Goal: Information Seeking & Learning: Learn about a topic

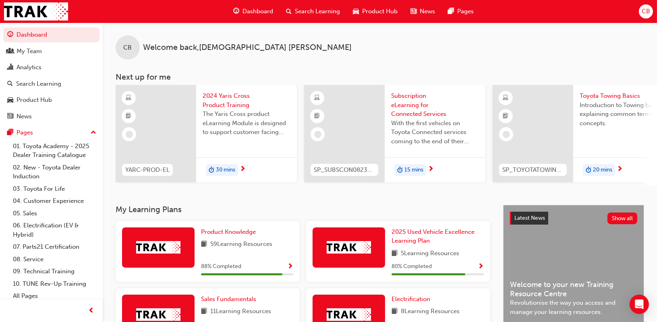
click at [295, 8] on span "Search Learning" at bounding box center [317, 11] width 45 height 9
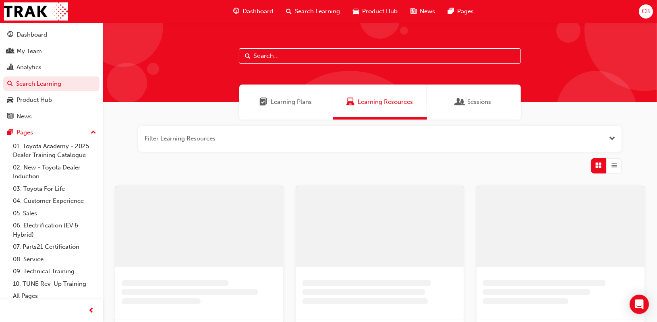
click at [290, 52] on input "text" at bounding box center [380, 55] width 282 height 15
click at [290, 53] on input "text" at bounding box center [380, 55] width 282 height 15
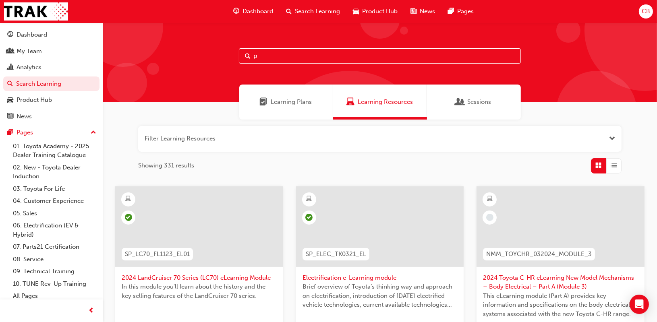
type input "p"
drag, startPoint x: 272, startPoint y: 54, endPoint x: 239, endPoint y: 63, distance: 34.1
click at [247, 62] on div "p" at bounding box center [380, 55] width 282 height 15
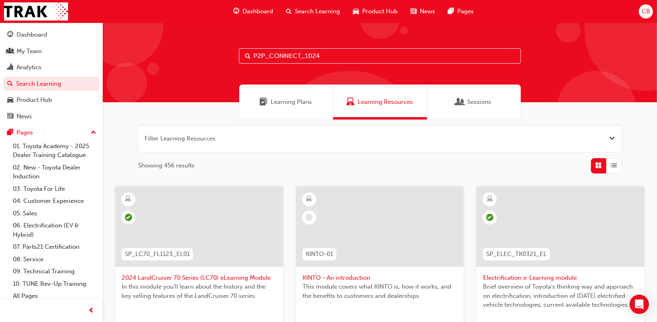
type input "P2P_CONNECT_1024"
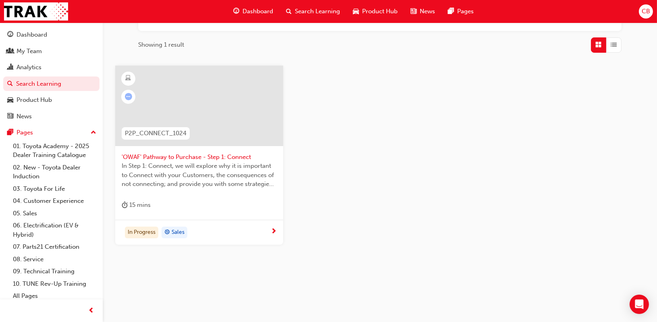
scroll to position [122, 0]
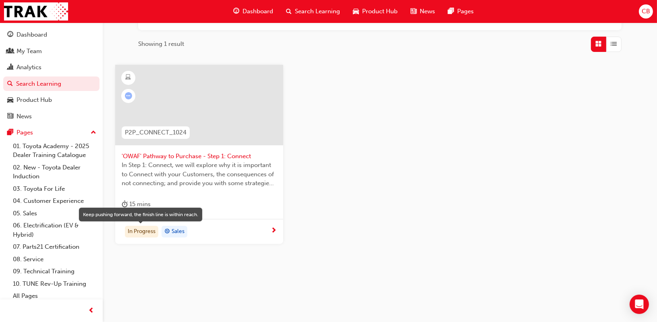
click at [150, 233] on div "In Progress" at bounding box center [141, 232] width 33 height 12
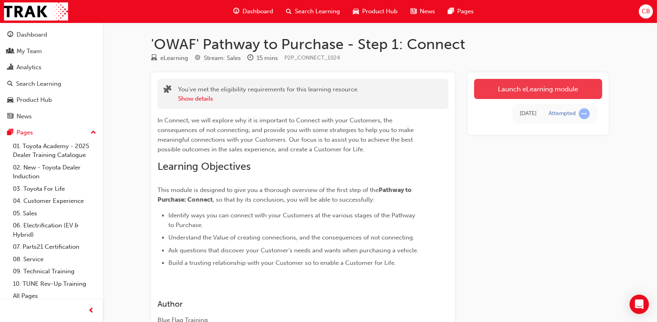
click at [562, 82] on link "Launch eLearning module" at bounding box center [538, 89] width 128 height 20
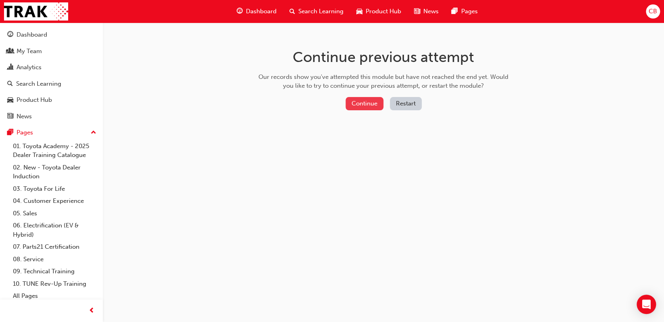
click at [366, 105] on button "Continue" at bounding box center [364, 103] width 38 height 13
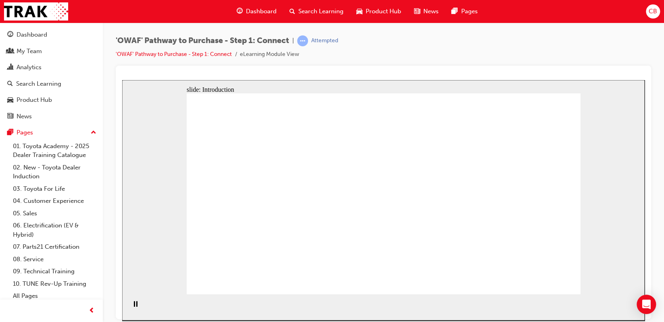
click at [616, 45] on div "'OWAF' Pathway to Purchase - Step 1: Connect | Attempted 'OWAF' Pathway to Purc…" at bounding box center [383, 50] width 535 height 30
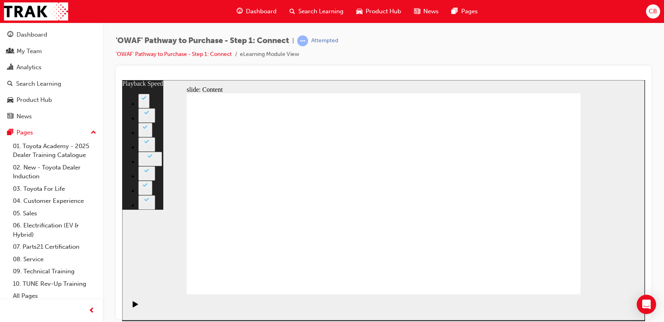
type input "76"
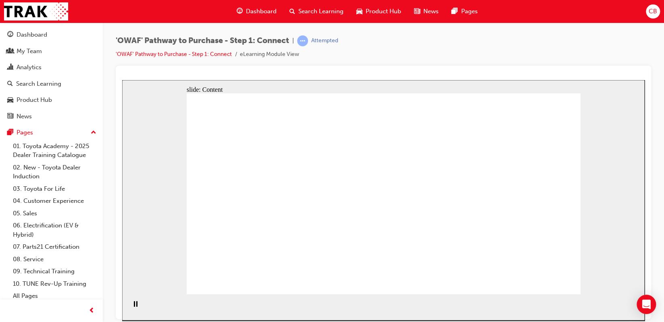
click at [329, 68] on div at bounding box center [383, 193] width 535 height 254
drag, startPoint x: 203, startPoint y: 291, endPoint x: 211, endPoint y: 280, distance: 13.0
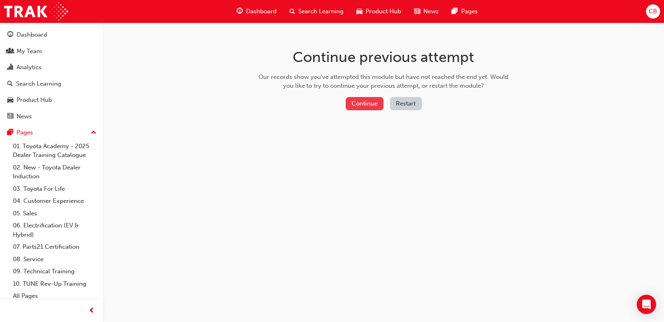
click at [355, 103] on button "Continue" at bounding box center [364, 103] width 38 height 13
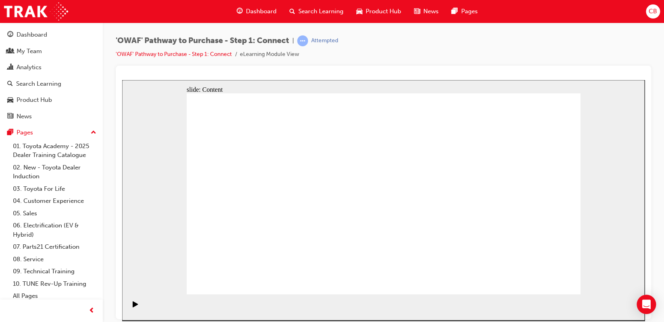
drag, startPoint x: 130, startPoint y: 269, endPoint x: 349, endPoint y: 148, distance: 250.4
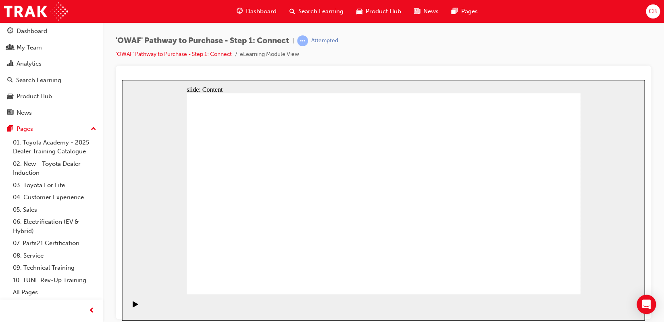
scroll to position [7, 0]
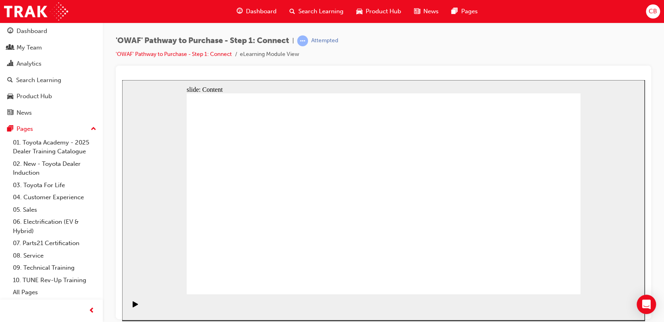
drag, startPoint x: 267, startPoint y: 230, endPoint x: 146, endPoint y: 312, distance: 145.7
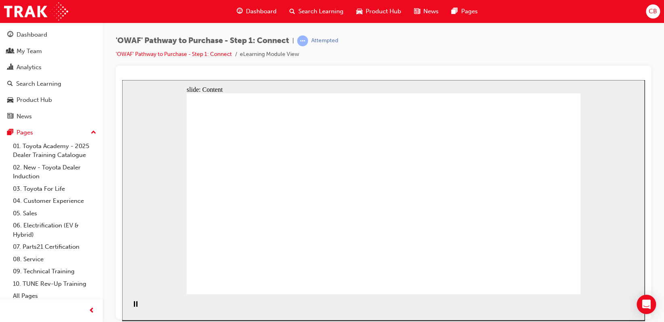
click at [559, 321] on html "slide: Content Rectangle 1 Key messages to take away Rectangle 2 Rectangle 1 • …" at bounding box center [383, 200] width 522 height 241
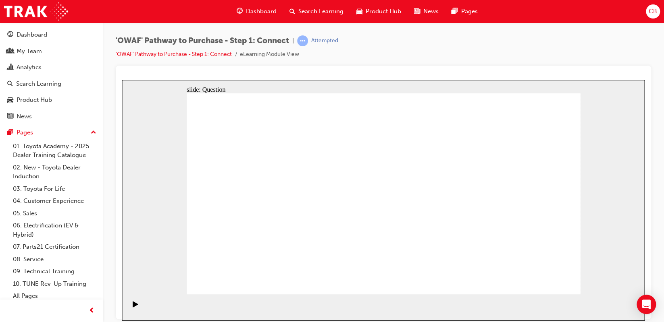
drag, startPoint x: 312, startPoint y: 252, endPoint x: 507, endPoint y: 120, distance: 235.7
drag, startPoint x: 342, startPoint y: 260, endPoint x: 523, endPoint y: 156, distance: 208.5
drag, startPoint x: 280, startPoint y: 208, endPoint x: 554, endPoint y: 199, distance: 274.1
drag, startPoint x: 332, startPoint y: 209, endPoint x: 522, endPoint y: 239, distance: 192.9
drag, startPoint x: 359, startPoint y: 203, endPoint x: 466, endPoint y: 245, distance: 114.7
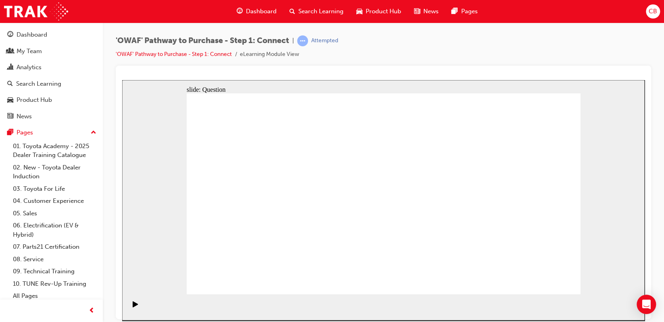
drag, startPoint x: 245, startPoint y: 203, endPoint x: 436, endPoint y: 203, distance: 191.8
drag, startPoint x: 266, startPoint y: 254, endPoint x: 441, endPoint y: 142, distance: 208.3
drag, startPoint x: 377, startPoint y: 235, endPoint x: 383, endPoint y: 239, distance: 7.3
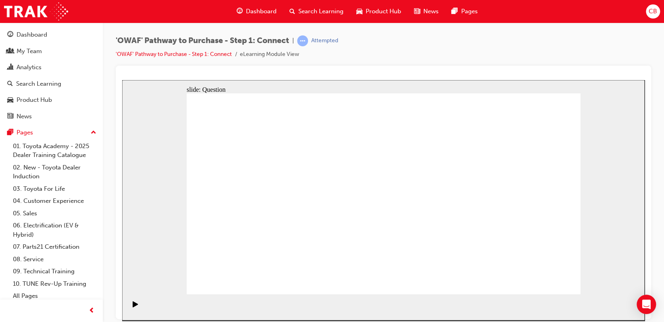
drag, startPoint x: 500, startPoint y: 207, endPoint x: 390, endPoint y: 194, distance: 110.8
drag, startPoint x: 509, startPoint y: 222, endPoint x: 262, endPoint y: 224, distance: 247.0
drag, startPoint x: 524, startPoint y: 222, endPoint x: 407, endPoint y: 211, distance: 117.8
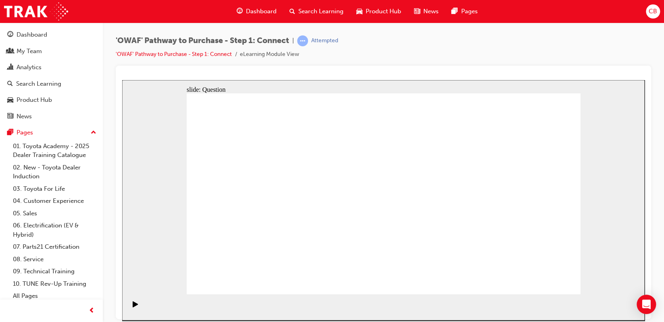
drag, startPoint x: 512, startPoint y: 221, endPoint x: 407, endPoint y: 213, distance: 105.9
drag, startPoint x: 527, startPoint y: 222, endPoint x: 408, endPoint y: 211, distance: 119.4
drag, startPoint x: 478, startPoint y: 210, endPoint x: 219, endPoint y: 210, distance: 259.5
drag, startPoint x: 506, startPoint y: 197, endPoint x: 241, endPoint y: 198, distance: 265.5
drag, startPoint x: 477, startPoint y: 193, endPoint x: 213, endPoint y: 186, distance: 264.0
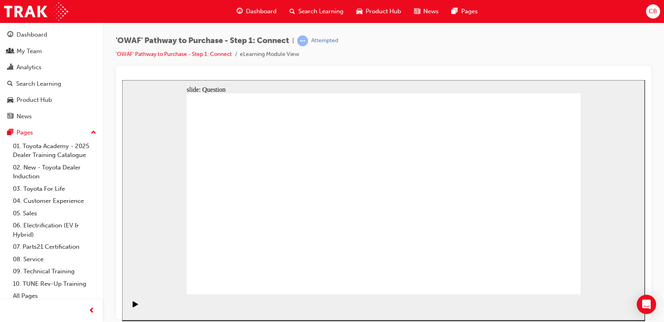
radio input "false"
radio input "true"
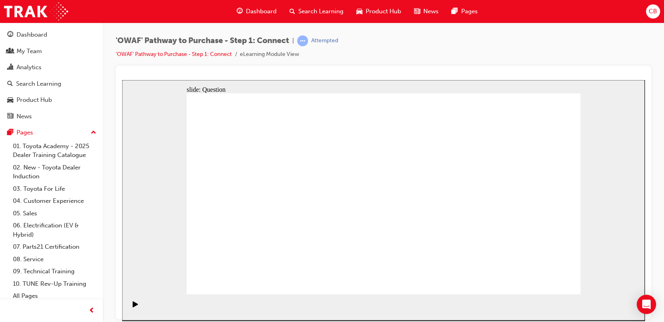
checkbox input "false"
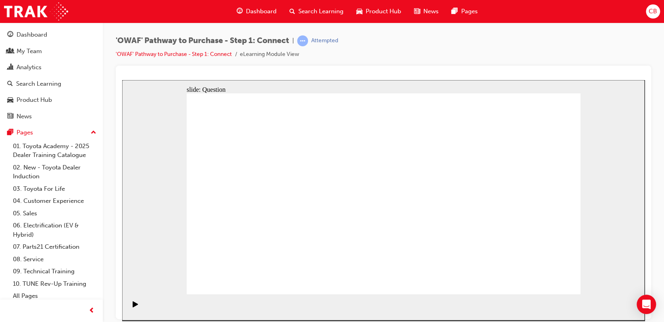
checkbox input "true"
drag, startPoint x: 263, startPoint y: 199, endPoint x: 390, endPoint y: 231, distance: 131.0
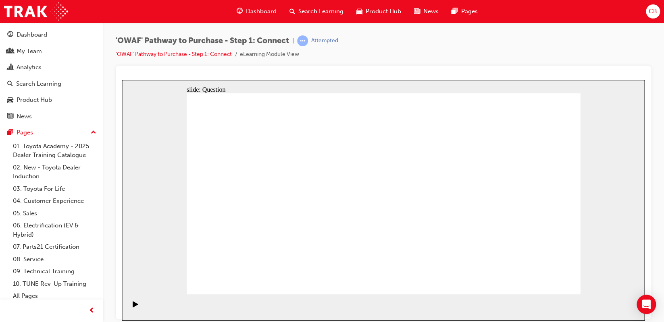
checkbox input "true"
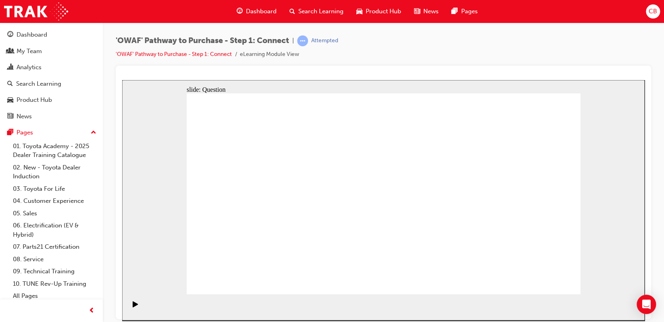
checkbox input "true"
drag, startPoint x: 282, startPoint y: 255, endPoint x: 411, endPoint y: 159, distance: 160.7
drag, startPoint x: 476, startPoint y: 237, endPoint x: 330, endPoint y: 191, distance: 153.4
drag, startPoint x: 389, startPoint y: 230, endPoint x: 488, endPoint y: 164, distance: 118.9
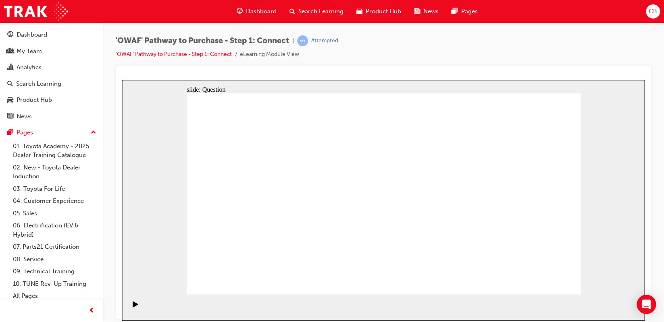
drag, startPoint x: 419, startPoint y: 258, endPoint x: 280, endPoint y: 192, distance: 154.3
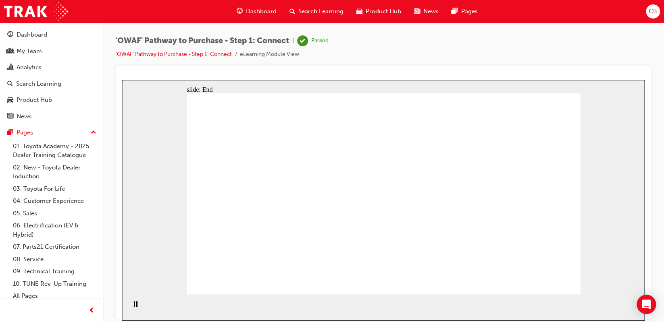
drag, startPoint x: 255, startPoint y: 253, endPoint x: 244, endPoint y: 253, distance: 10.5
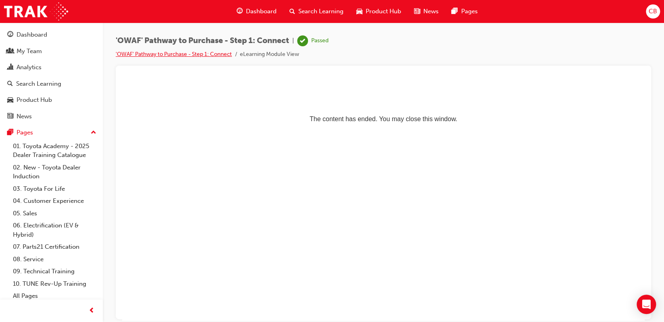
click at [187, 51] on link "'OWAF' Pathway to Purchase - Step 1: Connect" at bounding box center [174, 54] width 116 height 7
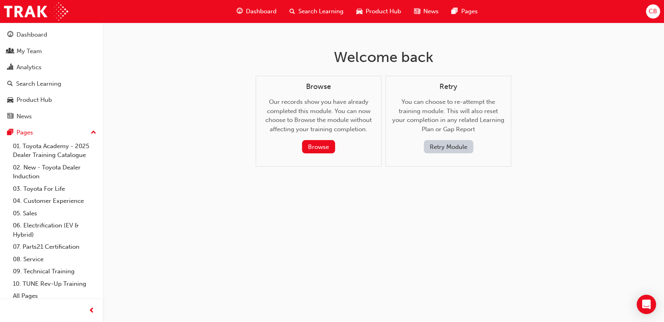
click at [298, 7] on span "Search Learning" at bounding box center [320, 11] width 45 height 9
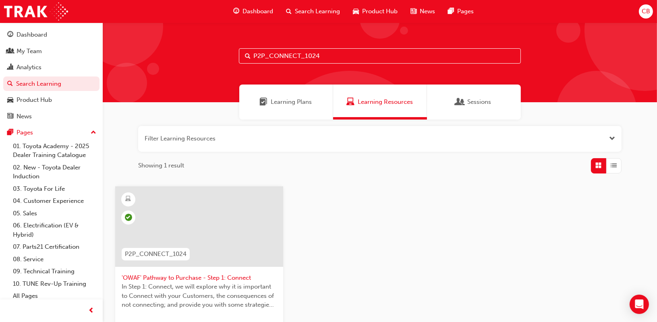
click at [350, 57] on input "P2P_CONNECT_1024" at bounding box center [380, 55] width 282 height 15
click at [348, 53] on input "P2P_CONNECT_1024" at bounding box center [380, 55] width 282 height 15
drag, startPoint x: 208, startPoint y: 71, endPoint x: 204, endPoint y: 72, distance: 4.1
click at [204, 72] on div "P2P_CONNECT_1024" at bounding box center [380, 63] width 554 height 80
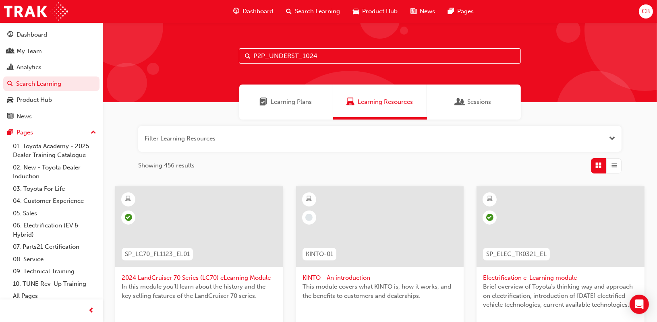
type input "P2P_UNDERST_1024"
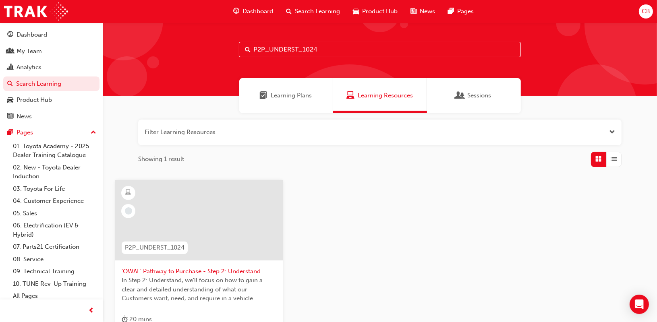
scroll to position [121, 0]
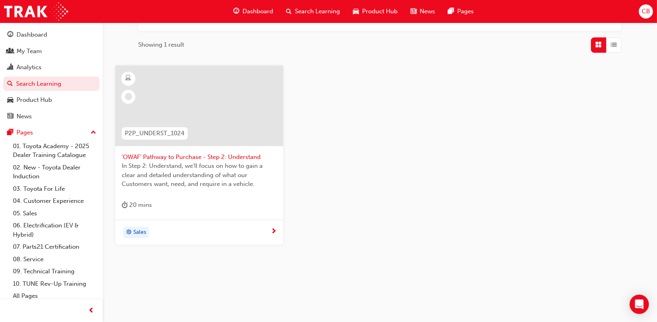
click at [221, 160] on span "'OWAF' Pathway to Purchase - Step 2: Understand" at bounding box center [199, 157] width 155 height 9
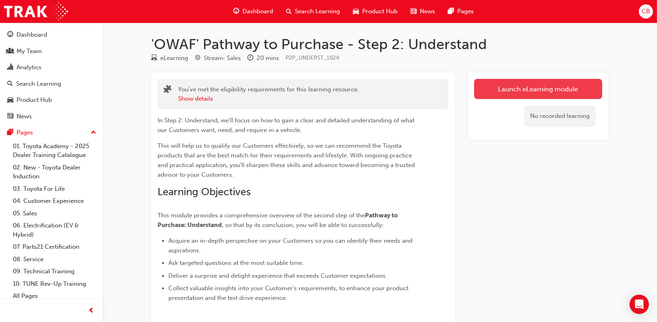
click at [597, 97] on link "Launch eLearning module" at bounding box center [538, 89] width 128 height 20
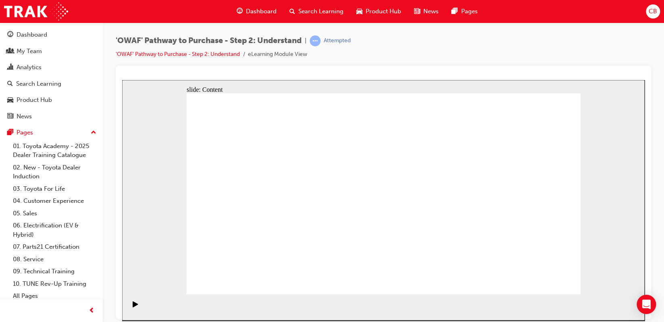
drag, startPoint x: 414, startPoint y: 36, endPoint x: 398, endPoint y: 39, distance: 16.0
click at [398, 39] on div "'OWAF' Pathway to Purchase - Step 2: Understand | Attempted 'OWAF' Pathway to P…" at bounding box center [383, 50] width 535 height 30
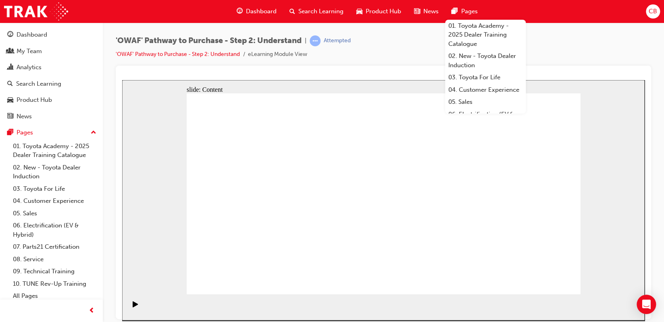
drag, startPoint x: 496, startPoint y: 162, endPoint x: 511, endPoint y: 157, distance: 15.2
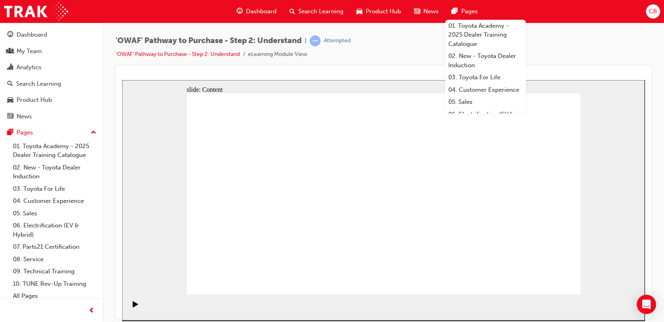
drag, startPoint x: 522, startPoint y: 192, endPoint x: 521, endPoint y: 241, distance: 49.6
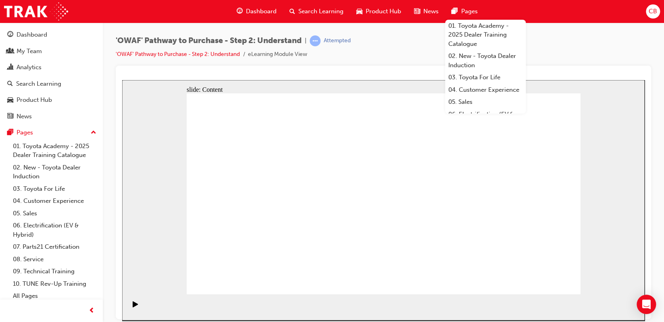
drag, startPoint x: 443, startPoint y: 194, endPoint x: 462, endPoint y: 241, distance: 50.7
drag, startPoint x: 542, startPoint y: 274, endPoint x: 542, endPoint y: 281, distance: 7.3
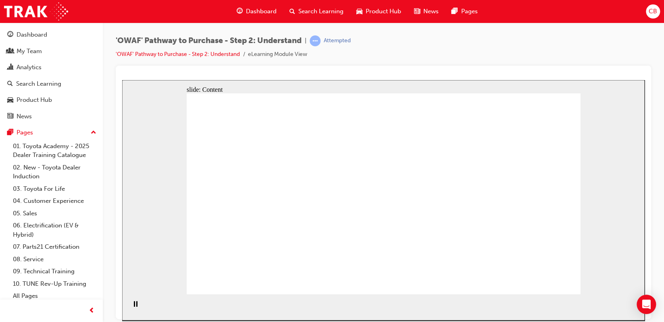
drag, startPoint x: 1, startPoint y: 205, endPoint x: 407, endPoint y: 53, distance: 433.6
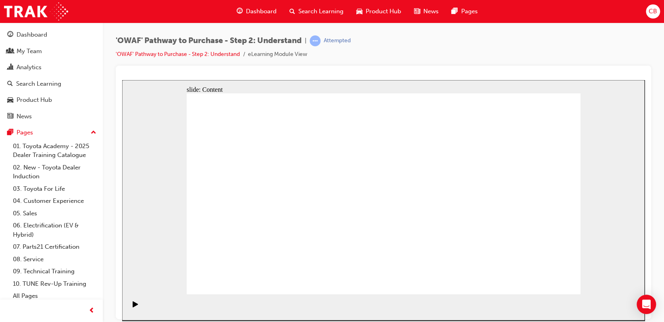
click at [407, 52] on div "'OWAF' Pathway to Purchase - Step 2: Understand | Attempted 'OWAF' Pathway to P…" at bounding box center [383, 50] width 535 height 30
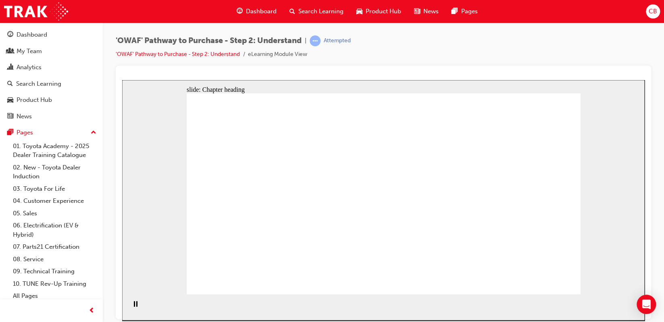
drag, startPoint x: 527, startPoint y: 282, endPoint x: 539, endPoint y: 284, distance: 12.1
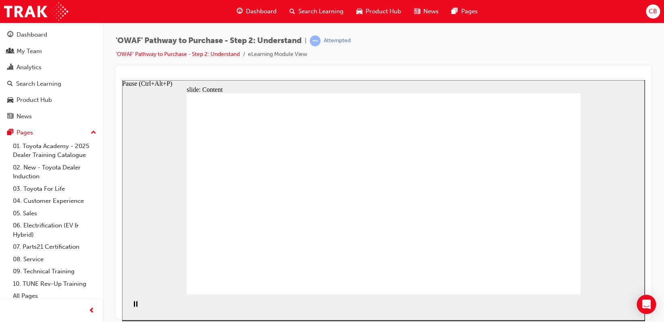
click at [134, 306] on icon "Pause (Ctrl+Alt+P)" at bounding box center [136, 304] width 4 height 6
click at [135, 307] on icon "Play (Ctrl+Alt+P)" at bounding box center [135, 304] width 5 height 6
click at [139, 307] on div "Pause (Ctrl+Alt+P)" at bounding box center [136, 308] width 14 height 14
click at [139, 307] on div "Play (Ctrl+Alt+P)" at bounding box center [136, 308] width 14 height 14
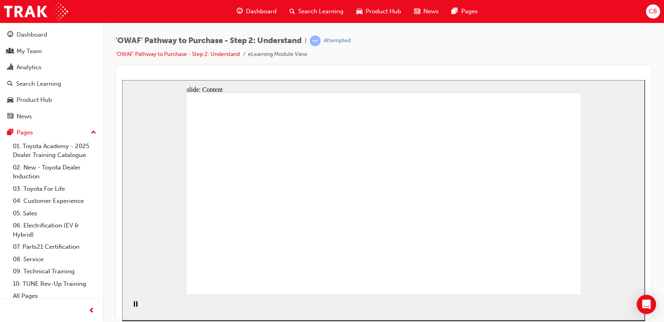
drag, startPoint x: 445, startPoint y: 121, endPoint x: 593, endPoint y: 136, distance: 148.6
drag, startPoint x: 597, startPoint y: 124, endPoint x: 592, endPoint y: 120, distance: 6.3
click at [596, 124] on div "slide: Content Rectangle 2 Rectangle Rectangle 6 Alice New Toyota Customer Grou…" at bounding box center [383, 200] width 522 height 241
click at [580, 115] on div "slide: Content Rectangle 2 Rectangle Rectangle 6 Alice New Toyota Customer Grou…" at bounding box center [383, 200] width 522 height 241
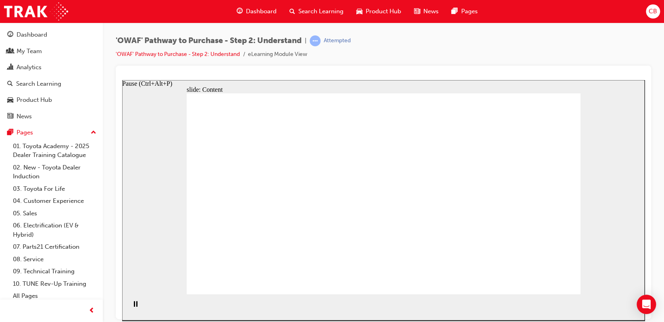
click at [134, 307] on rect "Pause (Ctrl+Alt+P)" at bounding box center [134, 304] width 1 height 6
click at [133, 307] on icon "Play (Ctrl+Alt+P)" at bounding box center [135, 304] width 5 height 6
click at [134, 307] on rect "Pause (Ctrl+Alt+P)" at bounding box center [134, 304] width 1 height 6
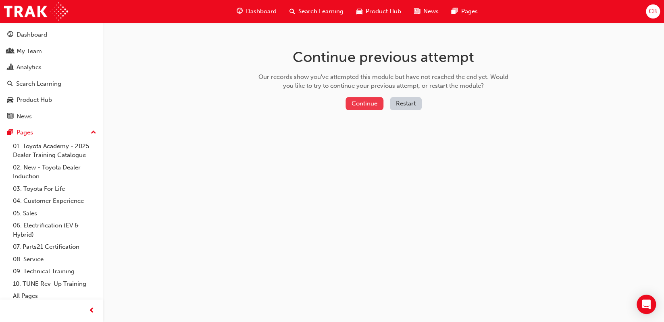
click at [362, 107] on button "Continue" at bounding box center [364, 103] width 38 height 13
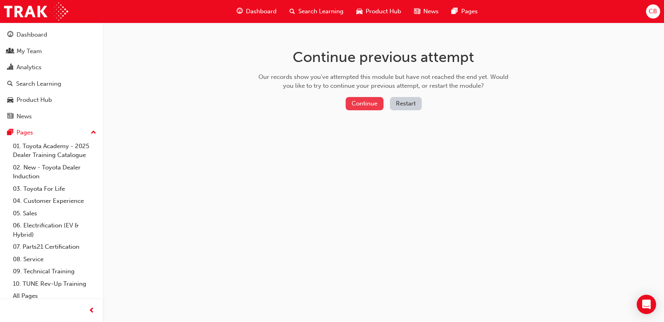
click at [369, 107] on button "Continue" at bounding box center [364, 103] width 38 height 13
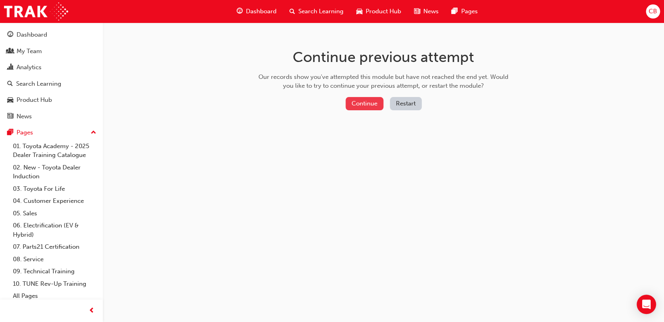
click at [358, 103] on button "Continue" at bounding box center [364, 103] width 38 height 13
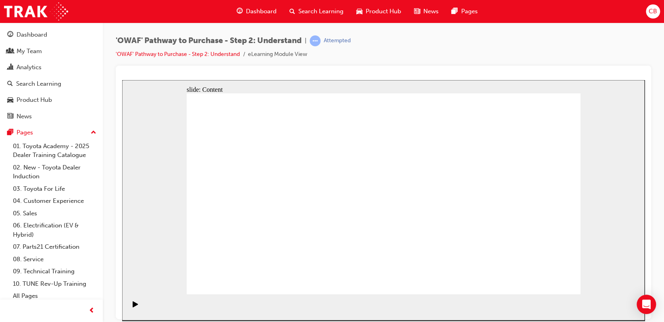
click at [133, 307] on icon "Play (Ctrl+Alt+P)" at bounding box center [136, 304] width 6 height 6
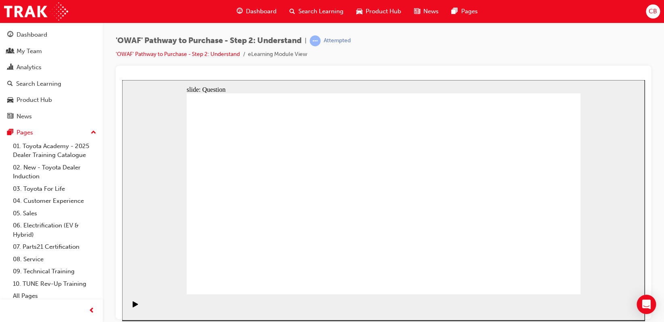
drag, startPoint x: 506, startPoint y: 202, endPoint x: 409, endPoint y: 201, distance: 97.1
drag, startPoint x: 481, startPoint y: 217, endPoint x: 245, endPoint y: 208, distance: 236.3
drag, startPoint x: 481, startPoint y: 201, endPoint x: 398, endPoint y: 205, distance: 82.3
drag, startPoint x: 512, startPoint y: 192, endPoint x: 411, endPoint y: 197, distance: 101.6
drag, startPoint x: 475, startPoint y: 195, endPoint x: 413, endPoint y: 201, distance: 62.7
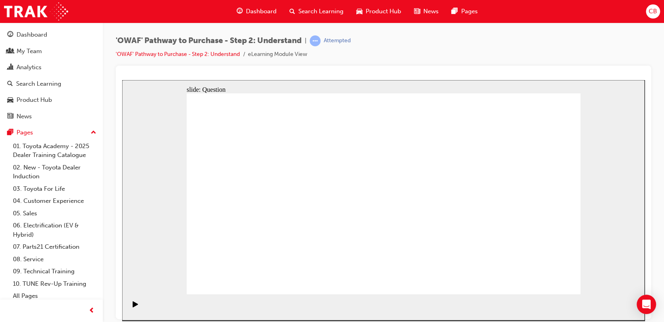
drag, startPoint x: 494, startPoint y: 199, endPoint x: 222, endPoint y: 202, distance: 271.6
drag, startPoint x: 512, startPoint y: 188, endPoint x: 232, endPoint y: 192, distance: 280.4
drag, startPoint x: 477, startPoint y: 179, endPoint x: 211, endPoint y: 181, distance: 265.9
drag, startPoint x: 272, startPoint y: 235, endPoint x: 296, endPoint y: 155, distance: 84.1
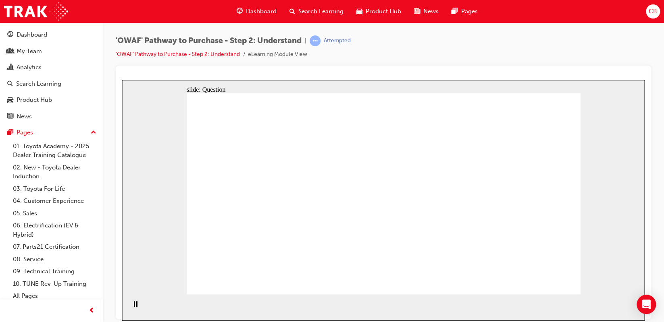
drag, startPoint x: 301, startPoint y: 235, endPoint x: 337, endPoint y: 171, distance: 73.4
drag, startPoint x: 368, startPoint y: 239, endPoint x: 396, endPoint y: 173, distance: 72.2
drag, startPoint x: 417, startPoint y: 278, endPoint x: 473, endPoint y: 168, distance: 122.9
drag, startPoint x: 479, startPoint y: 254, endPoint x: 401, endPoint y: 187, distance: 103.1
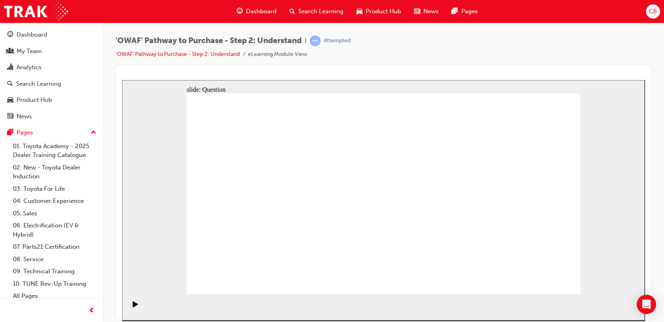
drag, startPoint x: 424, startPoint y: 229, endPoint x: 449, endPoint y: 174, distance: 60.2
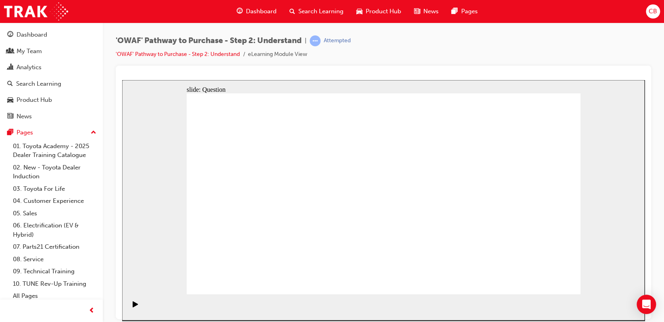
checkbox input "true"
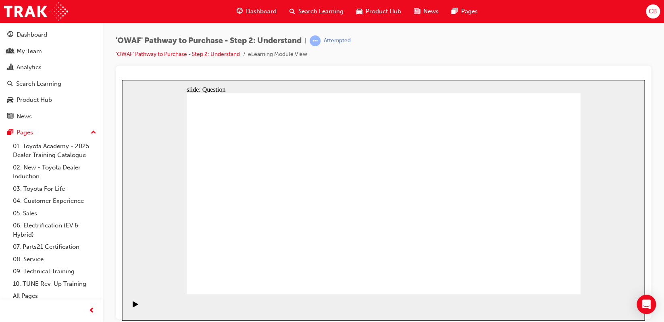
checkbox input "true"
drag, startPoint x: 525, startPoint y: 202, endPoint x: 548, endPoint y: 201, distance: 22.6
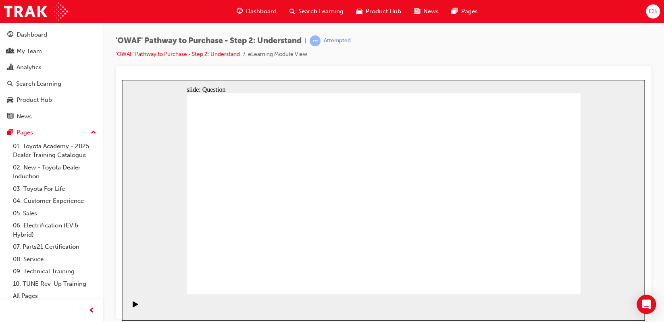
checkbox input "true"
drag, startPoint x: 266, startPoint y: 226, endPoint x: 263, endPoint y: 212, distance: 14.3
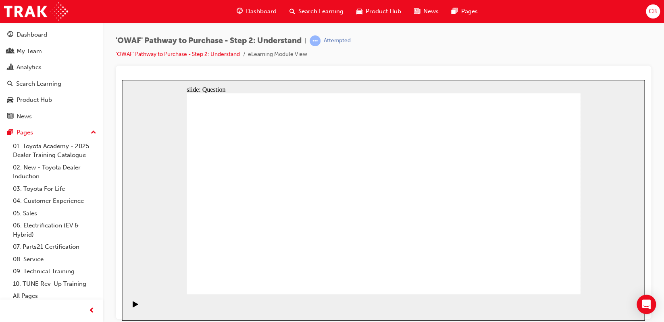
checkbox input "true"
radio input "true"
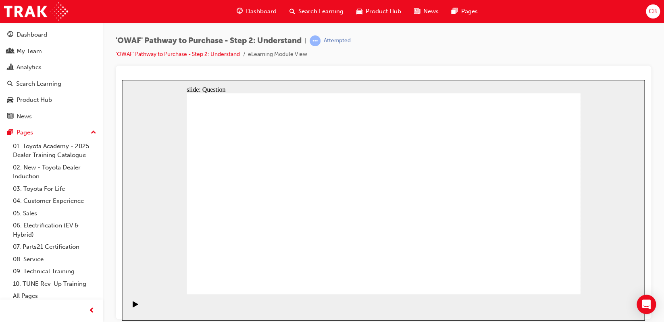
drag, startPoint x: 393, startPoint y: 168, endPoint x: 233, endPoint y: 244, distance: 177.1
drag, startPoint x: 427, startPoint y: 168, endPoint x: 269, endPoint y: 247, distance: 176.2
drag, startPoint x: 234, startPoint y: 164, endPoint x: 474, endPoint y: 243, distance: 252.4
drag, startPoint x: 340, startPoint y: 171, endPoint x: 492, endPoint y: 238, distance: 166.5
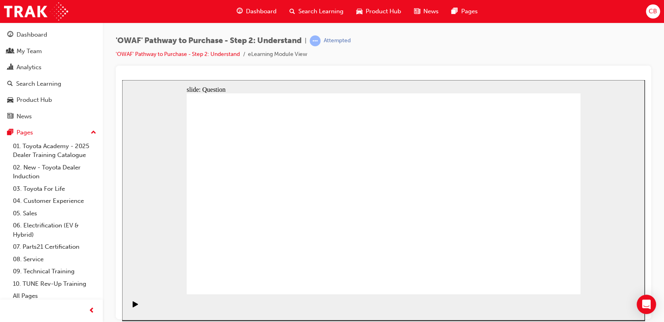
drag, startPoint x: 465, startPoint y: 173, endPoint x: 287, endPoint y: 244, distance: 191.3
drag, startPoint x: 423, startPoint y: 174, endPoint x: 305, endPoint y: 247, distance: 138.8
drag, startPoint x: 496, startPoint y: 171, endPoint x: 418, endPoint y: 249, distance: 110.3
drag, startPoint x: 533, startPoint y: 164, endPoint x: 337, endPoint y: 245, distance: 211.6
drag, startPoint x: 300, startPoint y: 171, endPoint x: 536, endPoint y: 250, distance: 248.4
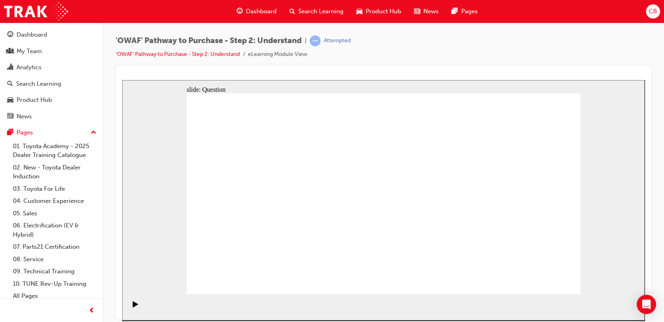
drag, startPoint x: 273, startPoint y: 183, endPoint x: 396, endPoint y: 261, distance: 145.8
drag, startPoint x: 397, startPoint y: 234, endPoint x: 394, endPoint y: 231, distance: 4.6
drag, startPoint x: 271, startPoint y: 249, endPoint x: 326, endPoint y: 250, distance: 55.6
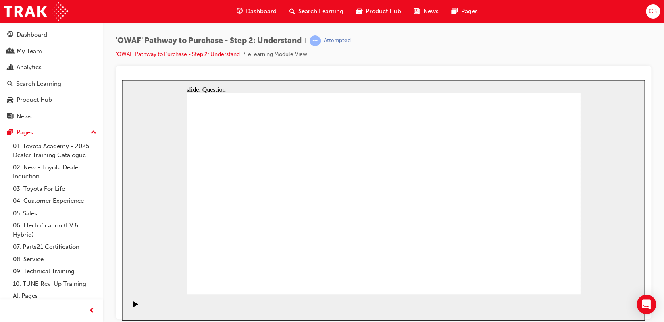
drag, startPoint x: 305, startPoint y: 252, endPoint x: 268, endPoint y: 252, distance: 37.1
drag, startPoint x: 280, startPoint y: 250, endPoint x: 319, endPoint y: 249, distance: 39.1
drag, startPoint x: 428, startPoint y: 172, endPoint x: 269, endPoint y: 247, distance: 175.6
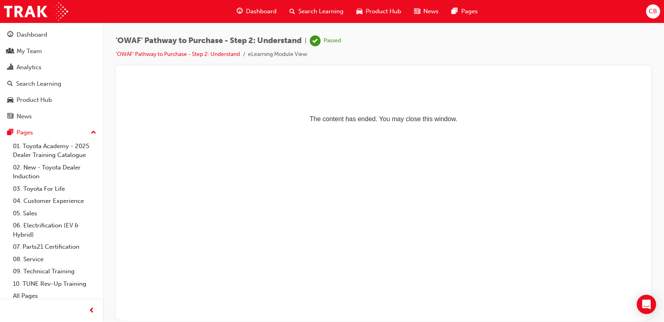
click at [330, 9] on span "Search Learning" at bounding box center [320, 11] width 45 height 9
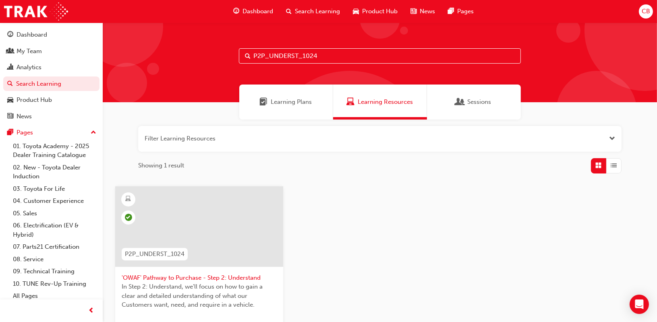
drag, startPoint x: 321, startPoint y: 52, endPoint x: 111, endPoint y: 96, distance: 214.5
click at [111, 96] on div "P2P_UNDERST_1024 Learning Plans Learning Resources Sessions Filter Learning Res…" at bounding box center [380, 223] width 554 height 401
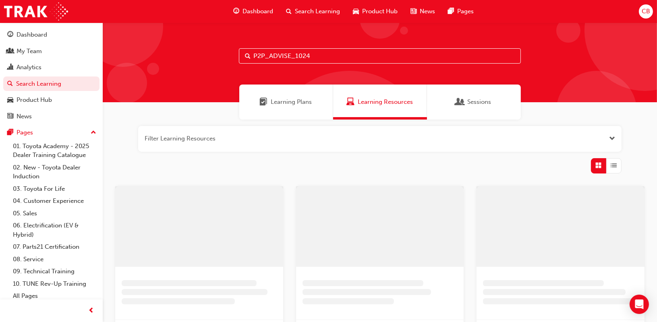
type input "P2P_ADVISE_1024"
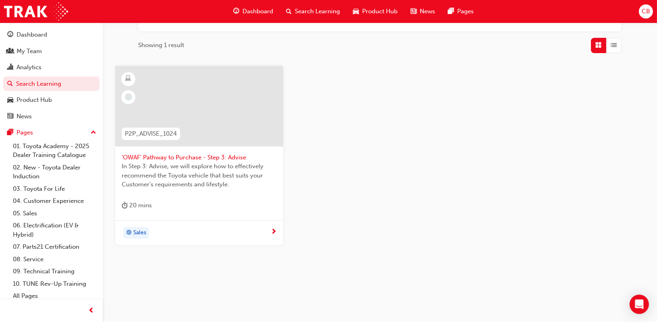
scroll to position [121, 0]
click at [210, 228] on div "Sales" at bounding box center [196, 233] width 149 height 12
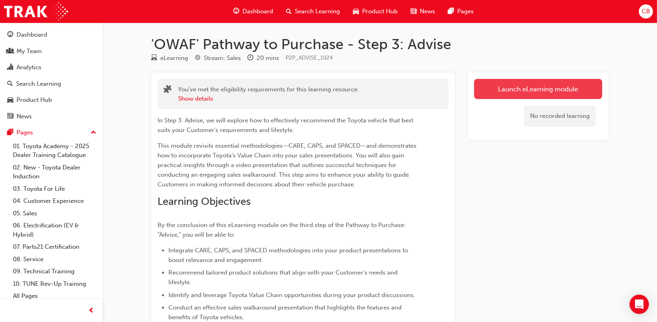
click at [529, 94] on link "Launch eLearning module" at bounding box center [538, 89] width 128 height 20
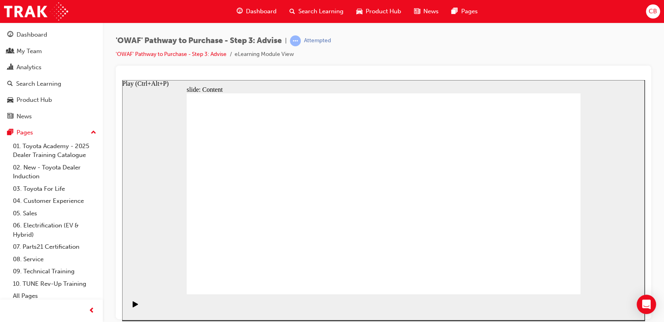
click at [134, 303] on icon "Play (Ctrl+Alt+P)" at bounding box center [136, 304] width 6 height 6
click at [134, 307] on icon "Play (Ctrl+Alt+P)" at bounding box center [135, 304] width 5 height 6
click at [133, 305] on icon "Play (Ctrl+Alt+P)" at bounding box center [135, 304] width 5 height 6
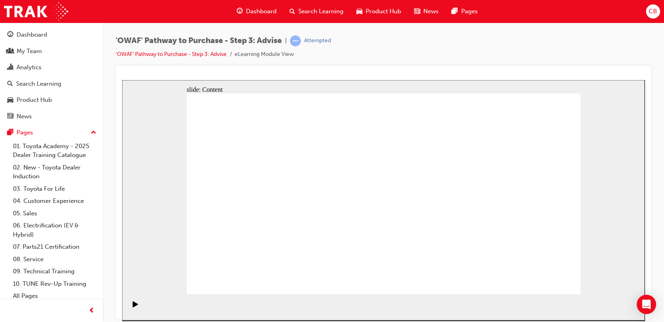
click at [328, 34] on div "'OWAF' Pathway to Purchase - Step 3: Advise | Attempted 'OWAF' Pathway to Purch…" at bounding box center [383, 163] width 561 height 280
click at [392, 34] on div "'OWAF' Pathway to Purchase - Step 3: Advise | Attempted 'OWAF' Pathway to Purch…" at bounding box center [383, 163] width 561 height 280
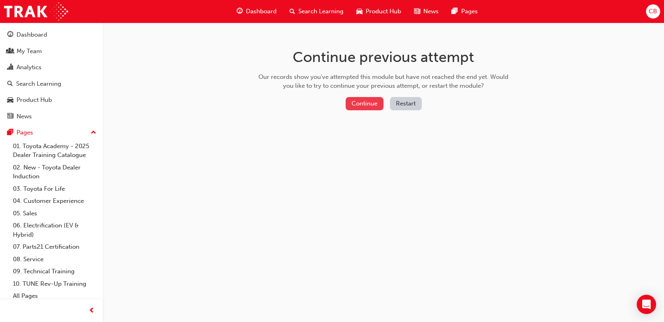
click at [358, 97] on button "Continue" at bounding box center [364, 103] width 38 height 13
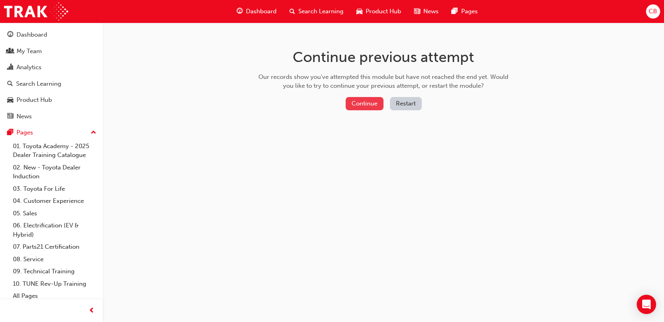
click at [351, 99] on button "Continue" at bounding box center [364, 103] width 38 height 13
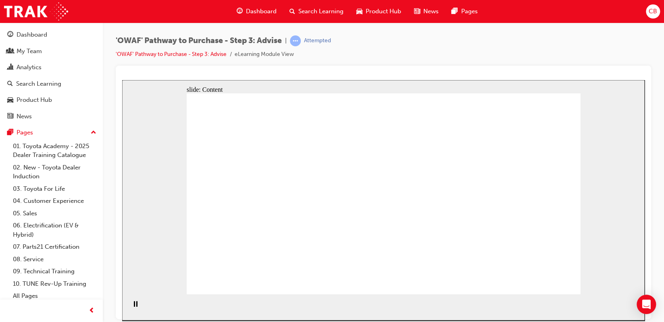
click at [594, 31] on div "'OWAF' Pathway to Purchase - Step 3: Advise | Attempted 'OWAF' Pathway to Purch…" at bounding box center [383, 163] width 561 height 280
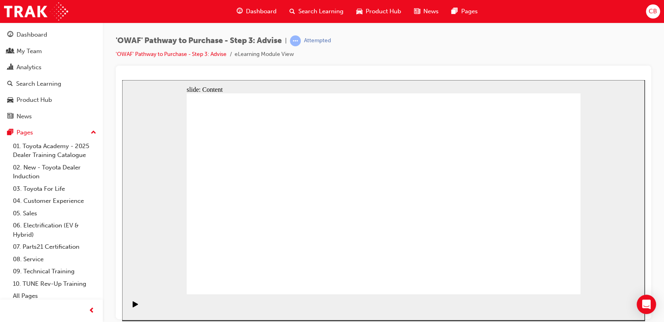
drag, startPoint x: 373, startPoint y: 171, endPoint x: 363, endPoint y: 170, distance: 9.3
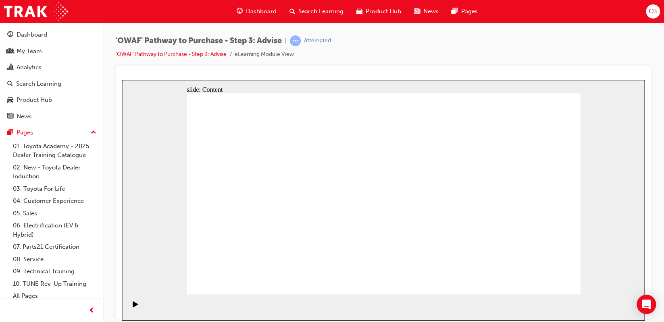
drag, startPoint x: 442, startPoint y: 213, endPoint x: 469, endPoint y: 227, distance: 30.5
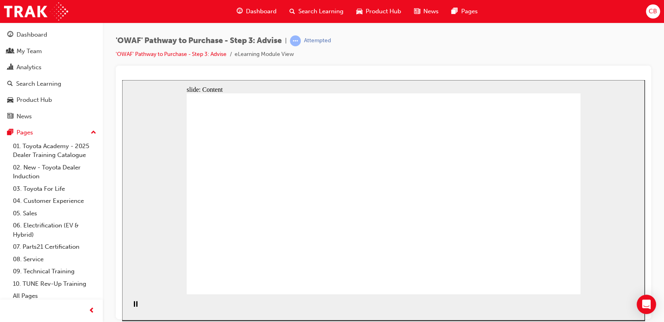
drag, startPoint x: 475, startPoint y: 205, endPoint x: 471, endPoint y: 206, distance: 4.6
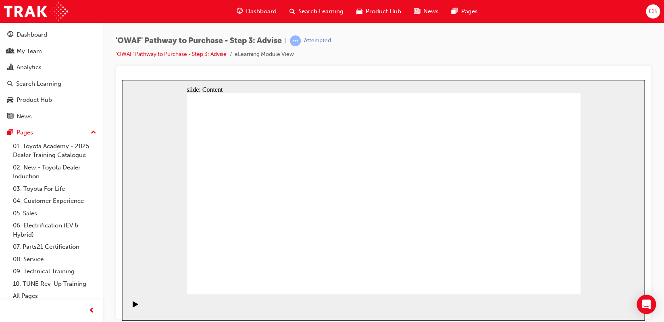
click at [375, 295] on section "Playback Speed 2 1.75 1.5 1.25 Normal" at bounding box center [383, 307] width 522 height 26
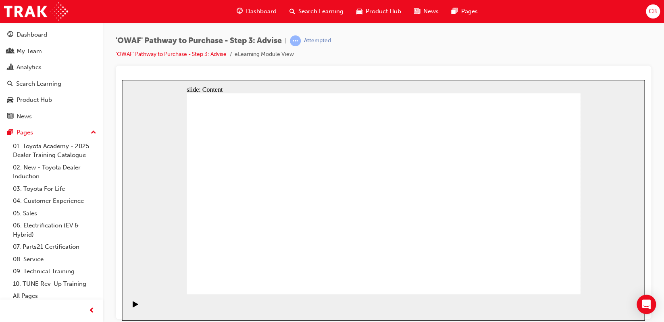
drag, startPoint x: 283, startPoint y: 258, endPoint x: 288, endPoint y: 219, distance: 39.0
drag, startPoint x: 384, startPoint y: 261, endPoint x: 271, endPoint y: 172, distance: 144.3
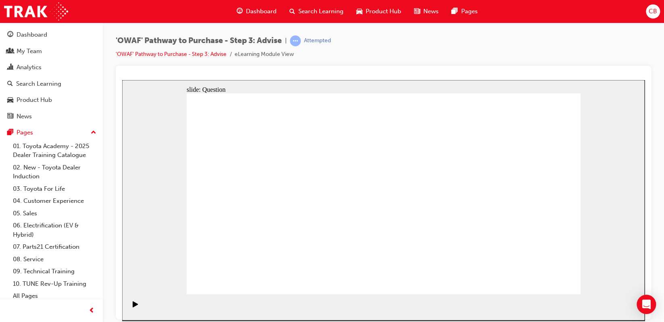
drag, startPoint x: 504, startPoint y: 245, endPoint x: 498, endPoint y: 247, distance: 6.3
drag, startPoint x: 503, startPoint y: 254, endPoint x: 225, endPoint y: 184, distance: 286.7
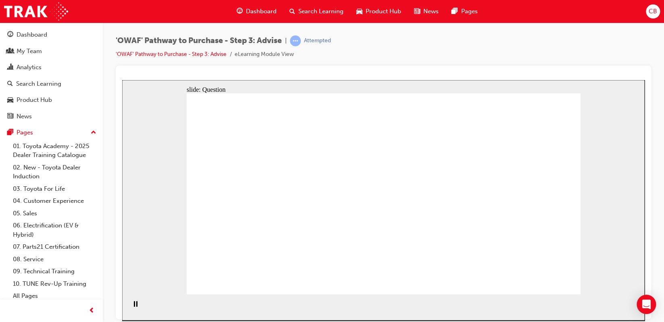
drag, startPoint x: 323, startPoint y: 257, endPoint x: 358, endPoint y: 176, distance: 87.3
drag, startPoint x: 384, startPoint y: 254, endPoint x: 282, endPoint y: 198, distance: 116.5
drag, startPoint x: 331, startPoint y: 271, endPoint x: 490, endPoint y: 184, distance: 181.6
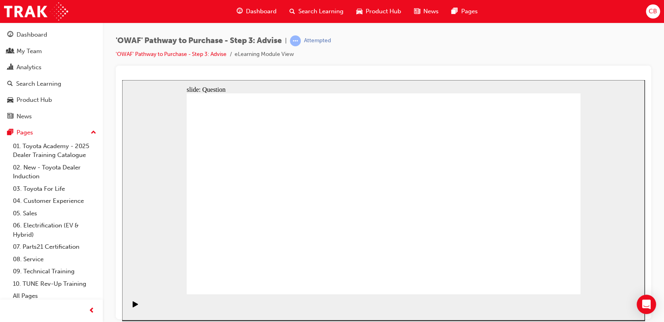
drag, startPoint x: 515, startPoint y: 193, endPoint x: 407, endPoint y: 191, distance: 108.4
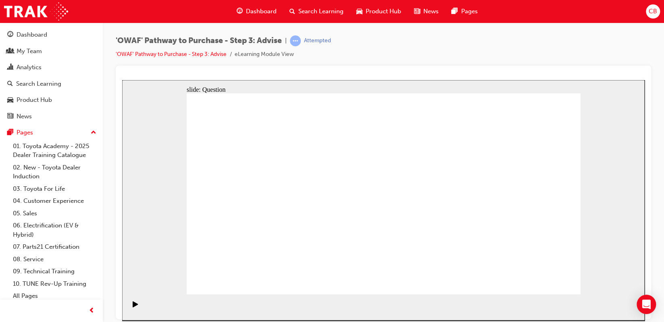
drag, startPoint x: 496, startPoint y: 205, endPoint x: 280, endPoint y: 207, distance: 215.5
drag, startPoint x: 478, startPoint y: 189, endPoint x: 375, endPoint y: 186, distance: 103.2
drag, startPoint x: 480, startPoint y: 187, endPoint x: 399, endPoint y: 195, distance: 81.7
drag, startPoint x: 464, startPoint y: 201, endPoint x: 380, endPoint y: 199, distance: 84.6
drag, startPoint x: 476, startPoint y: 196, endPoint x: 212, endPoint y: 183, distance: 265.0
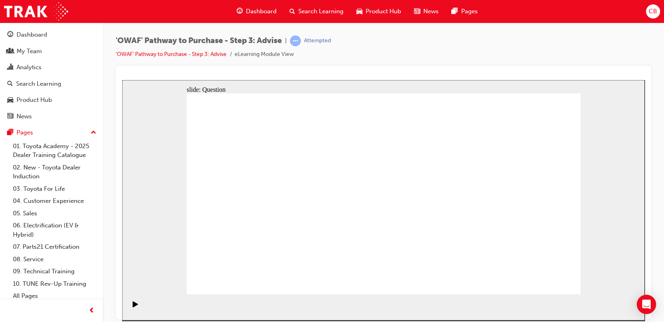
drag, startPoint x: 504, startPoint y: 187, endPoint x: 255, endPoint y: 170, distance: 250.0
drag, startPoint x: 392, startPoint y: 209, endPoint x: 277, endPoint y: 203, distance: 115.0
drag, startPoint x: 547, startPoint y: 276, endPoint x: 548, endPoint y: 280, distance: 4.5
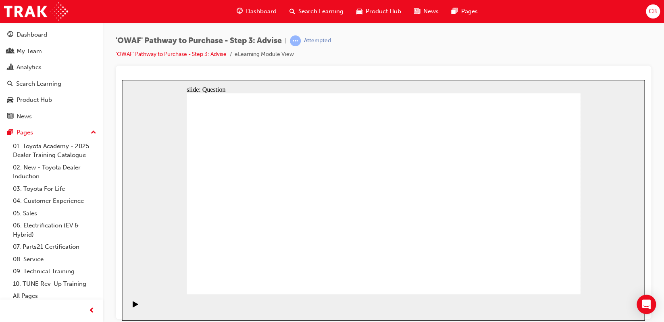
drag, startPoint x: 251, startPoint y: 173, endPoint x: 433, endPoint y: 200, distance: 183.2
drag, startPoint x: 263, startPoint y: 198, endPoint x: 478, endPoint y: 191, distance: 214.9
drag, startPoint x: 266, startPoint y: 234, endPoint x: 497, endPoint y: 195, distance: 235.0
drag, startPoint x: 322, startPoint y: 224, endPoint x: 502, endPoint y: 195, distance: 183.3
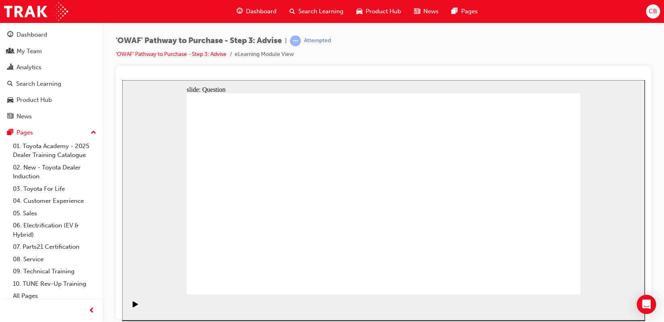
drag, startPoint x: 304, startPoint y: 205, endPoint x: 510, endPoint y: 173, distance: 208.4
drag, startPoint x: 272, startPoint y: 164, endPoint x: 394, endPoint y: 230, distance: 138.1
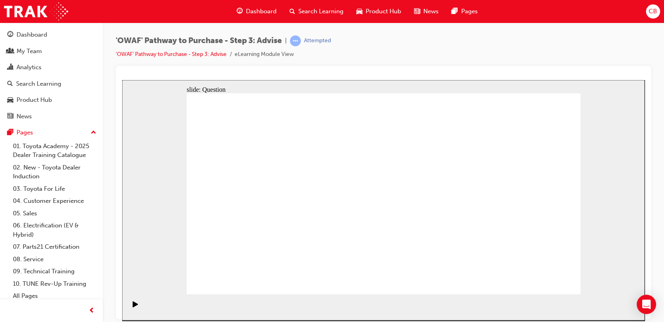
drag, startPoint x: 231, startPoint y: 171, endPoint x: 514, endPoint y: 242, distance: 292.0
drag, startPoint x: 417, startPoint y: 176, endPoint x: 269, endPoint y: 246, distance: 164.2
drag, startPoint x: 387, startPoint y: 178, endPoint x: 224, endPoint y: 260, distance: 182.5
drag, startPoint x: 501, startPoint y: 179, endPoint x: 416, endPoint y: 255, distance: 113.6
drag, startPoint x: 548, startPoint y: 166, endPoint x: 351, endPoint y: 251, distance: 214.8
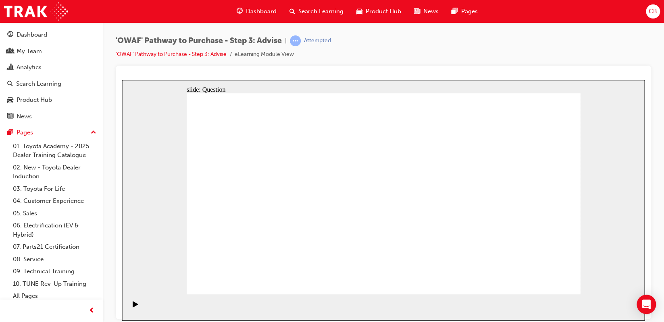
drag, startPoint x: 500, startPoint y: 249, endPoint x: 467, endPoint y: 249, distance: 33.8
drag, startPoint x: 459, startPoint y: 246, endPoint x: 497, endPoint y: 247, distance: 37.5
drag, startPoint x: 449, startPoint y: 179, endPoint x: 443, endPoint y: 246, distance: 67.2
drag, startPoint x: 292, startPoint y: 165, endPoint x: 521, endPoint y: 234, distance: 239.0
drag, startPoint x: 498, startPoint y: 249, endPoint x: 493, endPoint y: 247, distance: 5.5
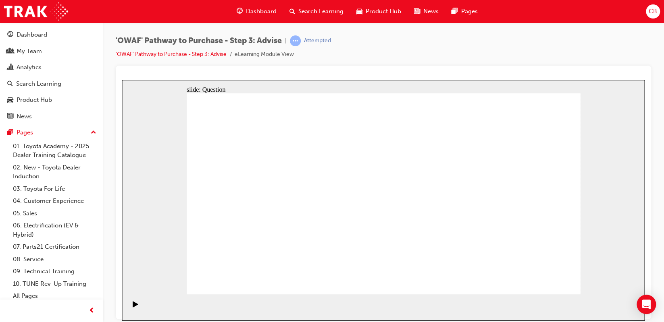
drag, startPoint x: 466, startPoint y: 254, endPoint x: 313, endPoint y: 257, distance: 153.1
drag, startPoint x: 395, startPoint y: 213, endPoint x: 454, endPoint y: 255, distance: 72.5
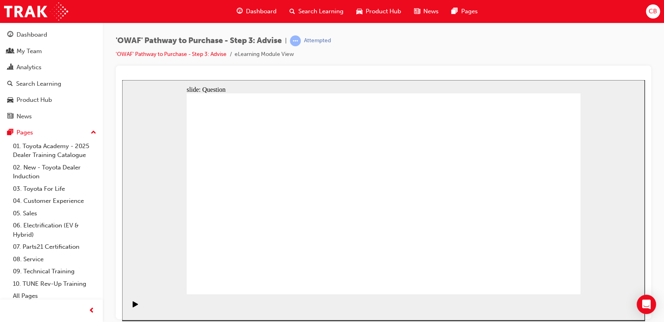
drag, startPoint x: 394, startPoint y: 254, endPoint x: 278, endPoint y: 161, distance: 149.1
drag, startPoint x: 492, startPoint y: 257, endPoint x: 331, endPoint y: 203, distance: 169.4
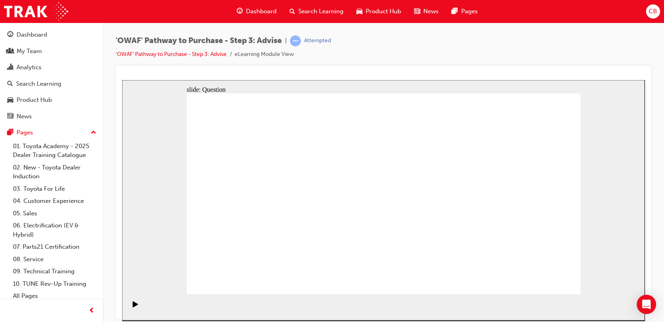
drag, startPoint x: 290, startPoint y: 261, endPoint x: 292, endPoint y: 220, distance: 40.7
drag, startPoint x: 315, startPoint y: 237, endPoint x: 331, endPoint y: 181, distance: 57.9
drag, startPoint x: 332, startPoint y: 175, endPoint x: 301, endPoint y: 244, distance: 75.7
drag, startPoint x: 301, startPoint y: 255, endPoint x: 341, endPoint y: 185, distance: 80.5
drag, startPoint x: 372, startPoint y: 255, endPoint x: 260, endPoint y: 192, distance: 127.9
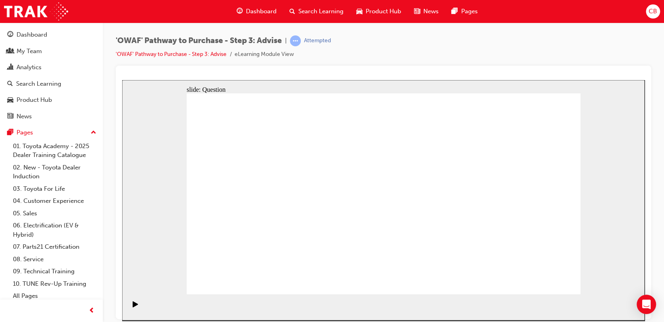
drag, startPoint x: 311, startPoint y: 276, endPoint x: 430, endPoint y: 201, distance: 141.2
drag, startPoint x: 448, startPoint y: 198, endPoint x: 309, endPoint y: 277, distance: 160.6
drag, startPoint x: 321, startPoint y: 239, endPoint x: 448, endPoint y: 206, distance: 131.4
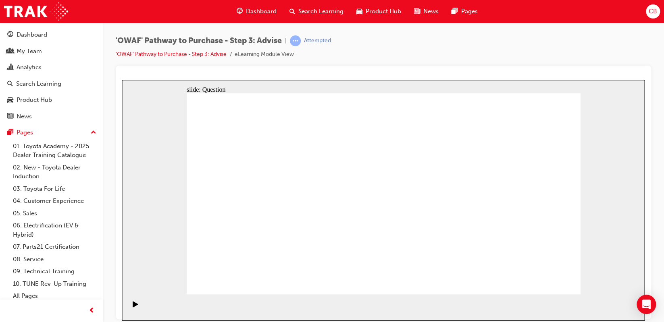
drag, startPoint x: 460, startPoint y: 196, endPoint x: 335, endPoint y: 245, distance: 134.7
drag, startPoint x: 341, startPoint y: 236, endPoint x: 483, endPoint y: 199, distance: 147.4
drag, startPoint x: 433, startPoint y: 209, endPoint x: 318, endPoint y: 253, distance: 122.7
drag, startPoint x: 452, startPoint y: 273, endPoint x: 447, endPoint y: 191, distance: 82.8
drag, startPoint x: 443, startPoint y: 199, endPoint x: 450, endPoint y: 268, distance: 68.8
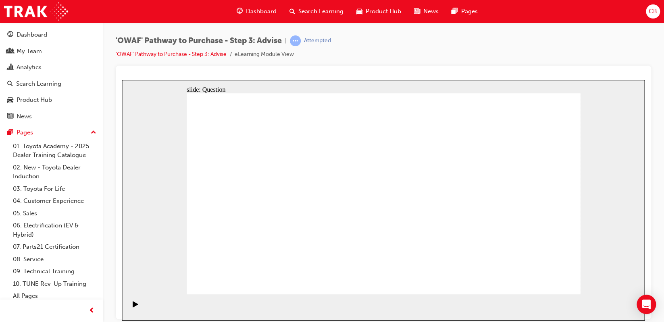
drag, startPoint x: 320, startPoint y: 232, endPoint x: 450, endPoint y: 191, distance: 135.6
drag, startPoint x: 505, startPoint y: 191, endPoint x: 382, endPoint y: 205, distance: 124.5
drag, startPoint x: 361, startPoint y: 222, endPoint x: 230, endPoint y: 232, distance: 130.5
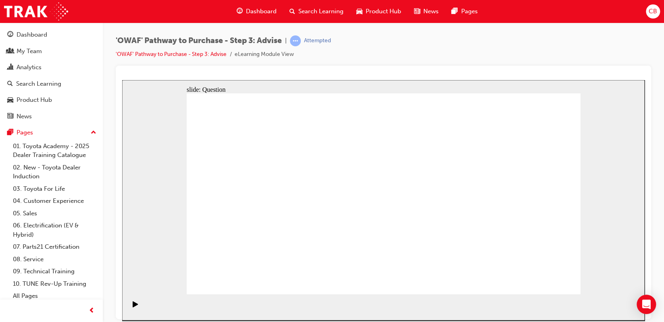
drag, startPoint x: 471, startPoint y: 191, endPoint x: 331, endPoint y: 210, distance: 141.5
drag, startPoint x: 481, startPoint y: 206, endPoint x: 378, endPoint y: 222, distance: 104.3
drag, startPoint x: 407, startPoint y: 239, endPoint x: 400, endPoint y: 219, distance: 21.4
drag, startPoint x: 502, startPoint y: 188, endPoint x: 266, endPoint y: 193, distance: 236.1
drag, startPoint x: 477, startPoint y: 191, endPoint x: 246, endPoint y: 221, distance: 232.8
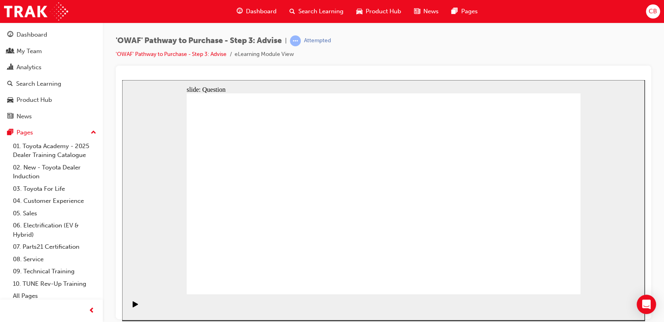
drag, startPoint x: 537, startPoint y: 198, endPoint x: 290, endPoint y: 209, distance: 246.4
drag, startPoint x: 313, startPoint y: 207, endPoint x: 418, endPoint y: 189, distance: 107.0
drag, startPoint x: 324, startPoint y: 244, endPoint x: 394, endPoint y: 212, distance: 77.2
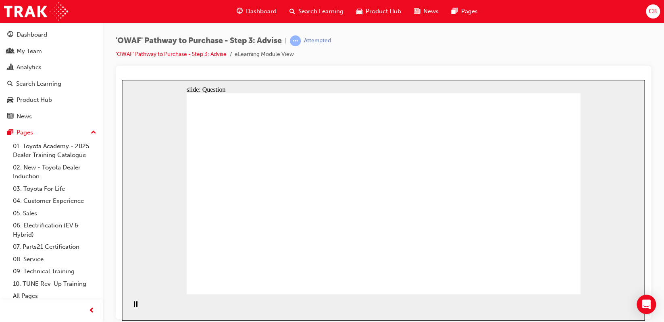
drag, startPoint x: 309, startPoint y: 241, endPoint x: 456, endPoint y: 183, distance: 157.7
drag, startPoint x: 270, startPoint y: 236, endPoint x: 444, endPoint y: 190, distance: 180.5
drag, startPoint x: 262, startPoint y: 205, endPoint x: 425, endPoint y: 188, distance: 163.7
drag, startPoint x: 298, startPoint y: 183, endPoint x: 464, endPoint y: 180, distance: 166.4
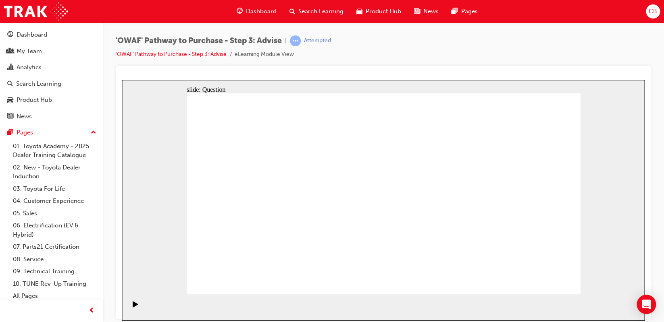
drag, startPoint x: 537, startPoint y: 171, endPoint x: 342, endPoint y: 239, distance: 206.3
drag, startPoint x: 271, startPoint y: 170, endPoint x: 389, endPoint y: 241, distance: 138.1
drag, startPoint x: 423, startPoint y: 170, endPoint x: 259, endPoint y: 255, distance: 184.5
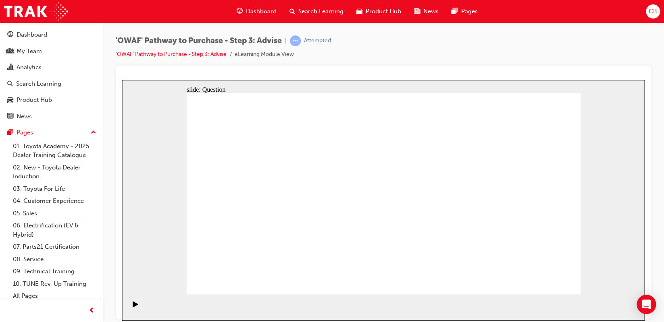
drag, startPoint x: 400, startPoint y: 168, endPoint x: 246, endPoint y: 236, distance: 168.3
drag, startPoint x: 496, startPoint y: 174, endPoint x: 421, endPoint y: 249, distance: 106.5
drag, startPoint x: 452, startPoint y: 180, endPoint x: 450, endPoint y: 250, distance: 69.7
drag, startPoint x: 337, startPoint y: 173, endPoint x: 478, endPoint y: 245, distance: 158.2
drag, startPoint x: 216, startPoint y: 171, endPoint x: 291, endPoint y: 209, distance: 84.0
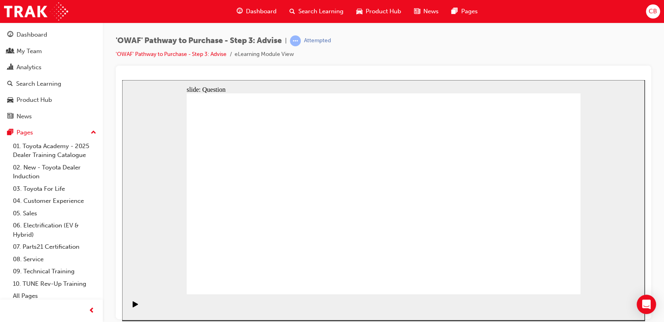
drag, startPoint x: 292, startPoint y: 186, endPoint x: 516, endPoint y: 245, distance: 230.8
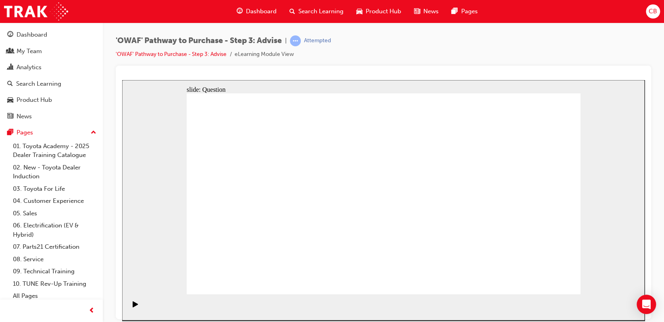
drag, startPoint x: 417, startPoint y: 258, endPoint x: 309, endPoint y: 171, distance: 139.6
drag, startPoint x: 516, startPoint y: 258, endPoint x: 303, endPoint y: 226, distance: 214.8
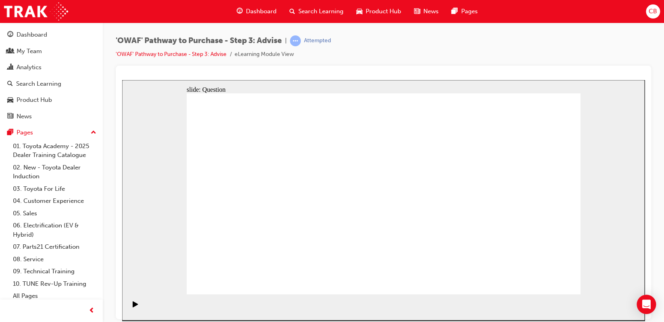
drag, startPoint x: 289, startPoint y: 230, endPoint x: 287, endPoint y: 202, distance: 27.5
drag, startPoint x: 293, startPoint y: 242, endPoint x: 299, endPoint y: 223, distance: 20.0
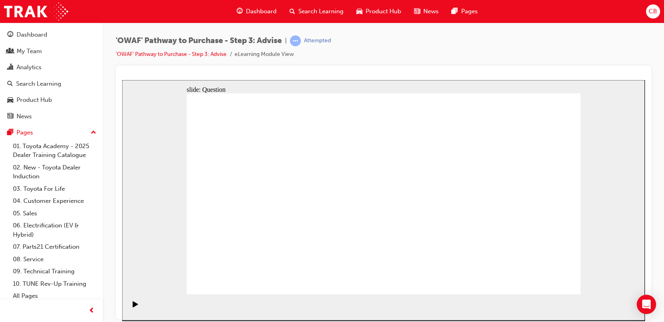
drag, startPoint x: 320, startPoint y: 261, endPoint x: 367, endPoint y: 167, distance: 105.0
drag, startPoint x: 387, startPoint y: 259, endPoint x: 278, endPoint y: 179, distance: 135.2
drag, startPoint x: 405, startPoint y: 253, endPoint x: 292, endPoint y: 190, distance: 130.2
drag, startPoint x: 436, startPoint y: 274, endPoint x: 460, endPoint y: 213, distance: 66.4
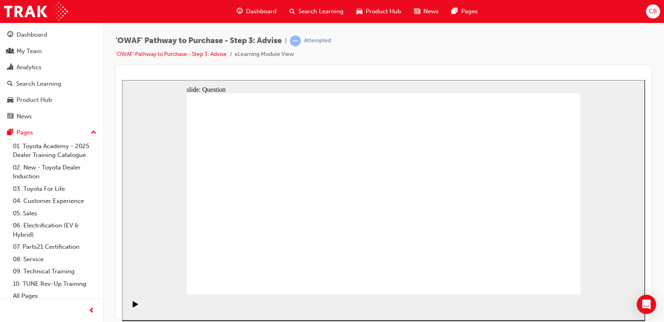
drag, startPoint x: 439, startPoint y: 206, endPoint x: 448, endPoint y: 277, distance: 71.8
drag, startPoint x: 318, startPoint y: 276, endPoint x: 439, endPoint y: 191, distance: 147.7
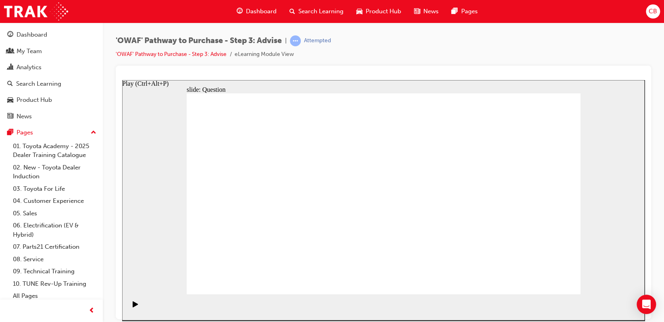
click at [133, 307] on icon "Play (Ctrl+Alt+P)" at bounding box center [135, 304] width 5 height 6
drag, startPoint x: 544, startPoint y: 210, endPoint x: 402, endPoint y: 211, distance: 141.8
drag, startPoint x: 536, startPoint y: 215, endPoint x: 337, endPoint y: 223, distance: 199.2
drag, startPoint x: 519, startPoint y: 210, endPoint x: 365, endPoint y: 210, distance: 153.9
drag, startPoint x: 514, startPoint y: 198, endPoint x: 415, endPoint y: 218, distance: 101.2
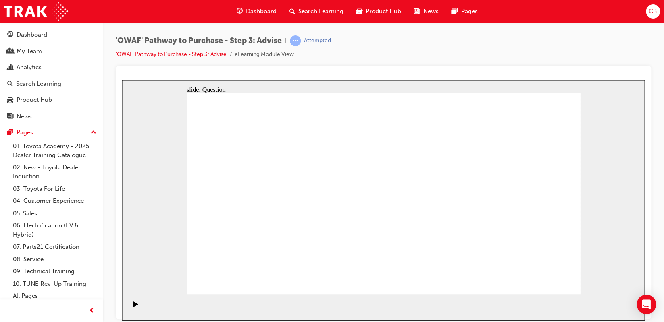
drag, startPoint x: 496, startPoint y: 201, endPoint x: 371, endPoint y: 207, distance: 124.6
drag, startPoint x: 477, startPoint y: 194, endPoint x: 244, endPoint y: 186, distance: 233.4
drag, startPoint x: 465, startPoint y: 189, endPoint x: 240, endPoint y: 191, distance: 224.4
drag, startPoint x: 503, startPoint y: 188, endPoint x: 279, endPoint y: 191, distance: 223.6
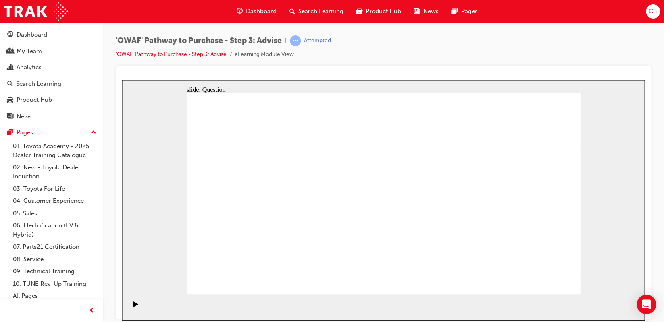
drag, startPoint x: 318, startPoint y: 206, endPoint x: 414, endPoint y: 195, distance: 96.1
drag, startPoint x: 339, startPoint y: 227, endPoint x: 333, endPoint y: 228, distance: 5.7
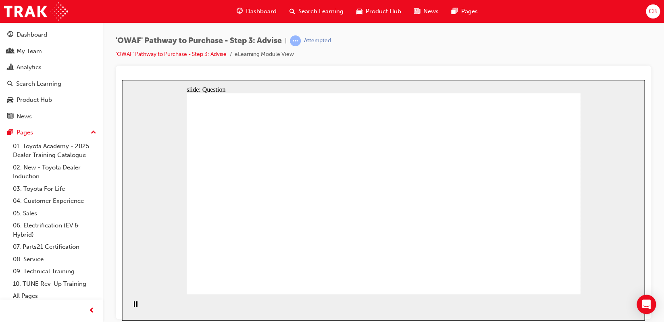
drag, startPoint x: 326, startPoint y: 233, endPoint x: 341, endPoint y: 235, distance: 15.4
drag, startPoint x: 313, startPoint y: 234, endPoint x: 390, endPoint y: 210, distance: 80.8
drag, startPoint x: 263, startPoint y: 241, endPoint x: 392, endPoint y: 220, distance: 130.3
drag, startPoint x: 273, startPoint y: 207, endPoint x: 423, endPoint y: 191, distance: 151.2
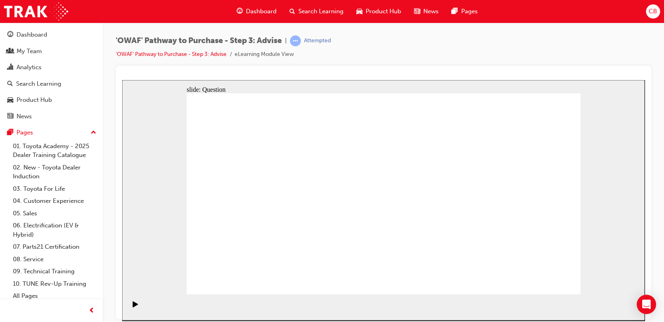
drag, startPoint x: 285, startPoint y: 177, endPoint x: 476, endPoint y: 179, distance: 191.0
drag, startPoint x: 273, startPoint y: 178, endPoint x: 388, endPoint y: 254, distance: 137.8
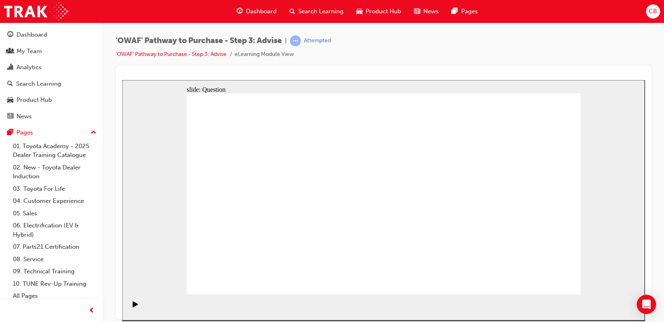
drag, startPoint x: 300, startPoint y: 183, endPoint x: 531, endPoint y: 251, distance: 241.3
drag, startPoint x: 502, startPoint y: 176, endPoint x: 429, endPoint y: 248, distance: 102.8
drag, startPoint x: 360, startPoint y: 181, endPoint x: 513, endPoint y: 259, distance: 171.9
drag, startPoint x: 541, startPoint y: 181, endPoint x: 348, endPoint y: 255, distance: 207.1
drag, startPoint x: 380, startPoint y: 174, endPoint x: 231, endPoint y: 251, distance: 167.4
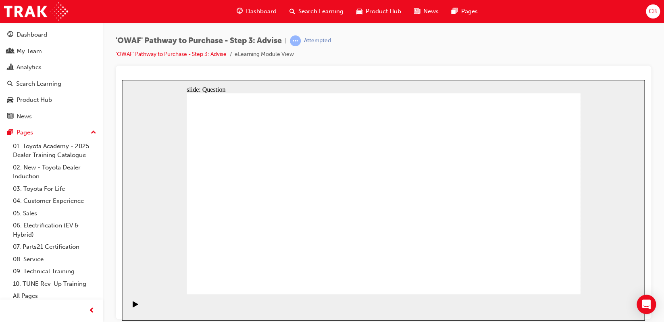
drag, startPoint x: 402, startPoint y: 194, endPoint x: 311, endPoint y: 242, distance: 102.7
drag, startPoint x: 463, startPoint y: 173, endPoint x: 302, endPoint y: 253, distance: 180.0
drag, startPoint x: 222, startPoint y: 178, endPoint x: 459, endPoint y: 255, distance: 248.6
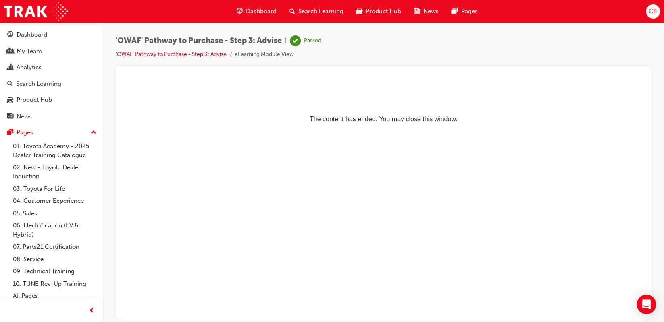
click at [266, 6] on div "Dashboard" at bounding box center [256, 11] width 53 height 17
